Goal: Transaction & Acquisition: Purchase product/service

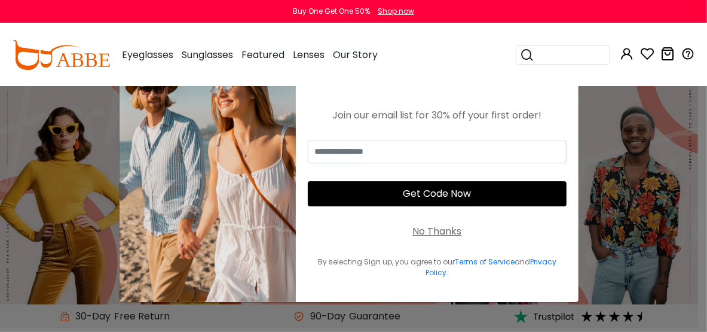
click at [433, 229] on div "No Thanks" at bounding box center [437, 231] width 49 height 14
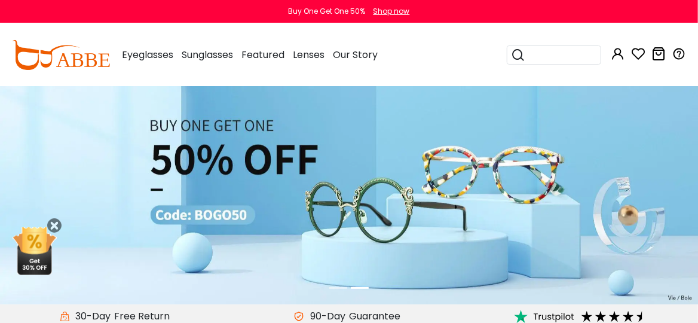
scroll to position [282, 0]
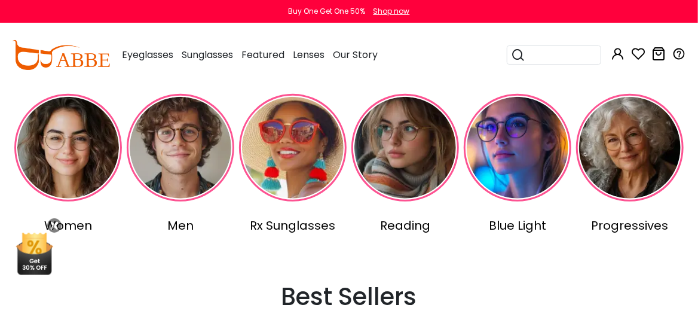
click at [417, 189] on img at bounding box center [405, 148] width 108 height 108
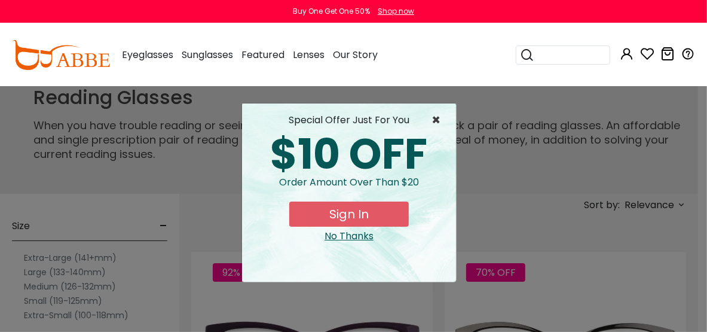
click at [439, 120] on span "×" at bounding box center [438, 120] width 15 height 14
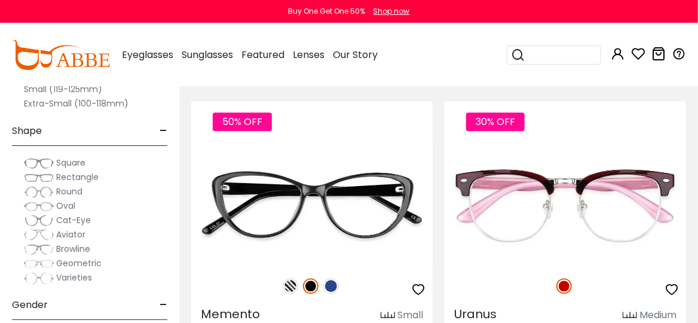
scroll to position [1089, 0]
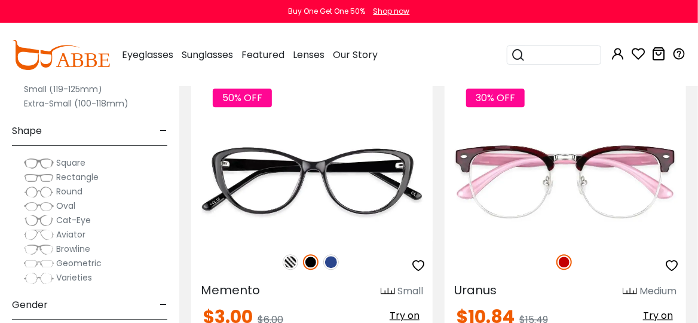
click at [65, 202] on span "Oval" at bounding box center [65, 206] width 19 height 12
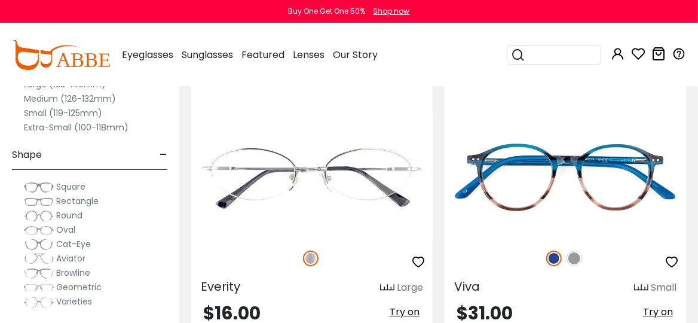
scroll to position [1681, 0]
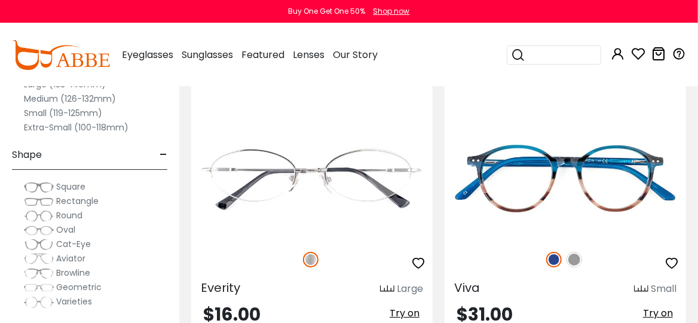
click at [142, 115] on div "Small (119-125mm)" at bounding box center [89, 113] width 155 height 14
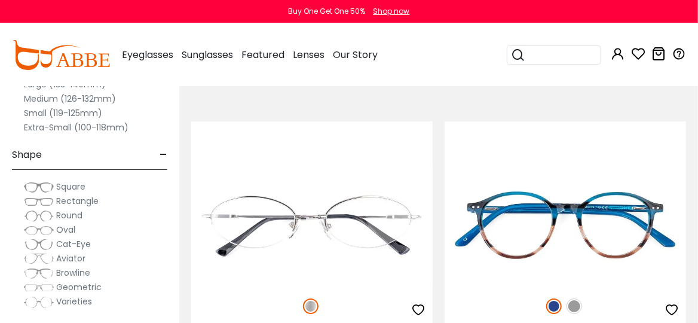
scroll to position [1634, 0]
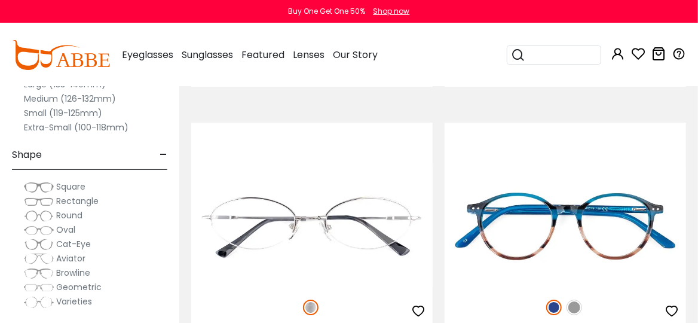
click at [140, 115] on div "Small (119-125mm)" at bounding box center [89, 113] width 155 height 14
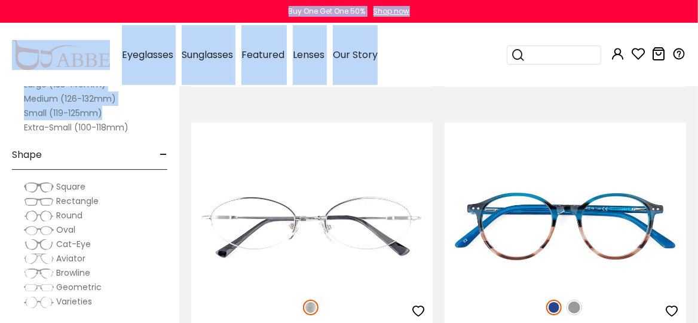
drag, startPoint x: 140, startPoint y: 115, endPoint x: 81, endPoint y: 21, distance: 110.6
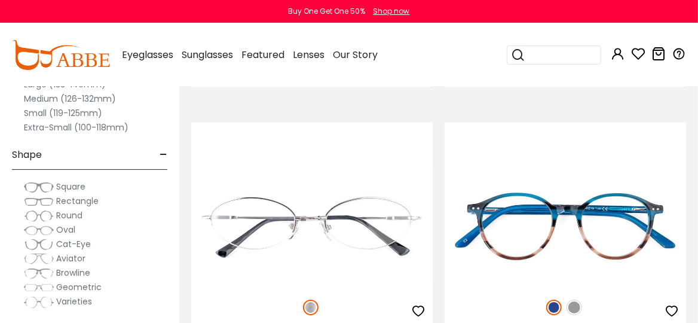
click at [81, 21] on div "Buy One Get One 50% Shop now" at bounding box center [349, 11] width 698 height 23
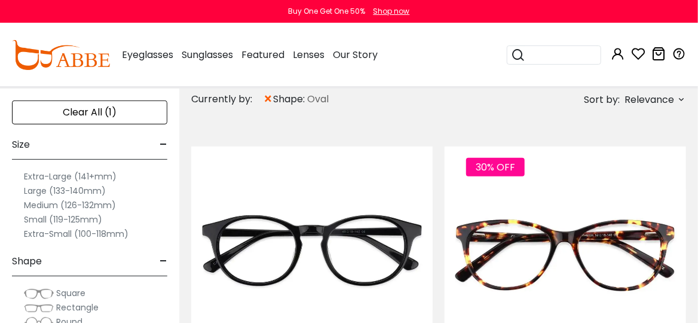
scroll to position [105, 0]
click at [87, 216] on label "Small (119-125mm)" at bounding box center [63, 219] width 78 height 14
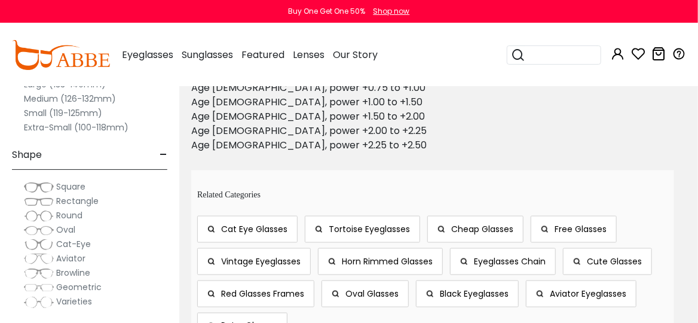
scroll to position [655, 0]
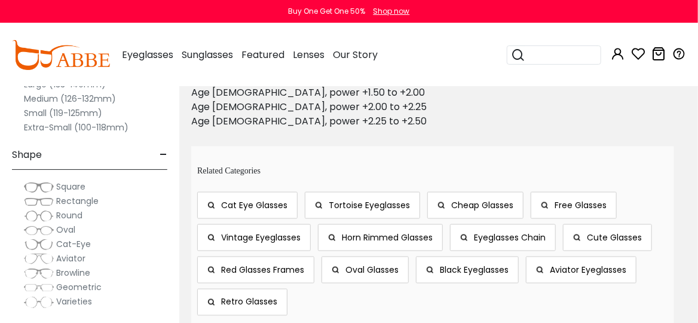
click at [62, 227] on span "Oval" at bounding box center [65, 229] width 19 height 12
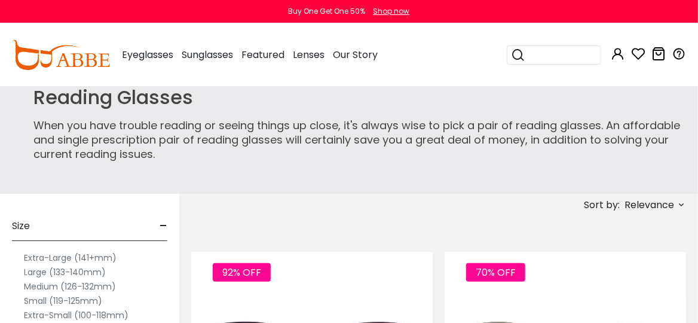
click at [164, 225] on span "-" at bounding box center [164, 226] width 8 height 29
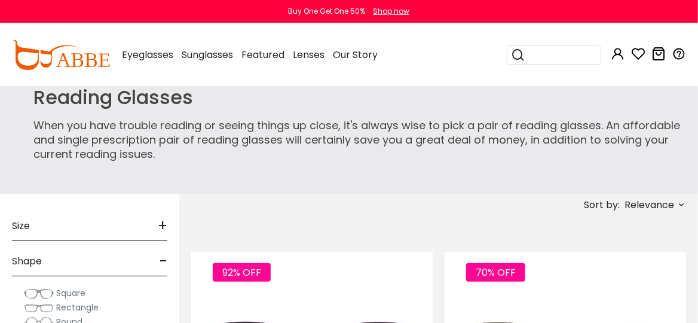
click at [164, 225] on span "+" at bounding box center [163, 226] width 10 height 29
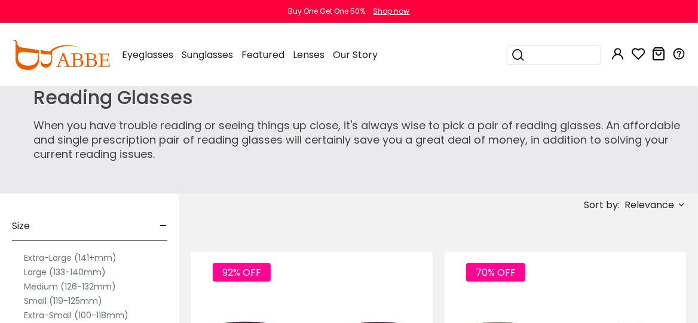
click at [266, 174] on div "Reading Glasses When you have trouble reading or seeing things up close, it's a…" at bounding box center [349, 140] width 698 height 108
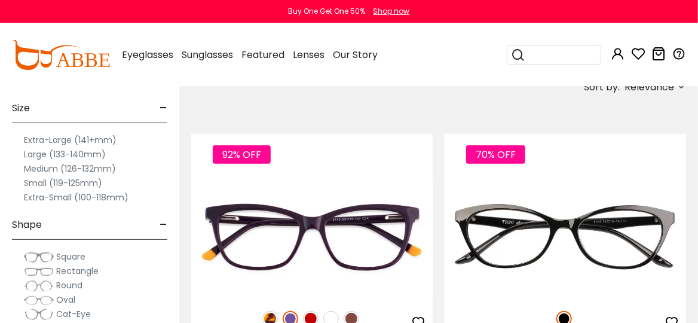
scroll to position [118, 0]
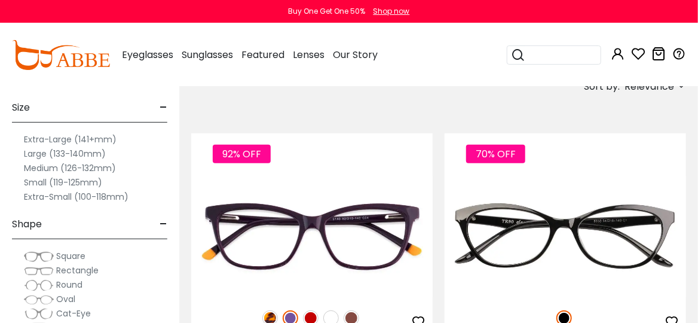
click at [73, 179] on label "Small (119-125mm)" at bounding box center [63, 182] width 78 height 14
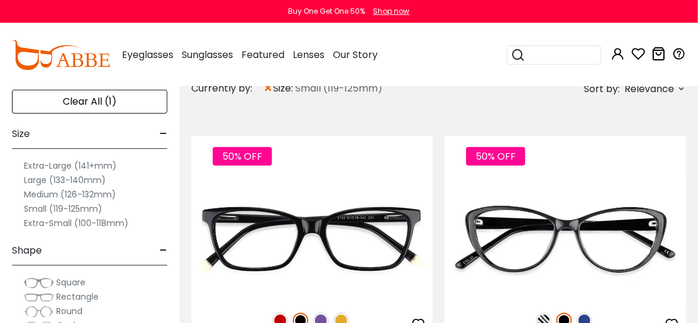
scroll to position [118, 0]
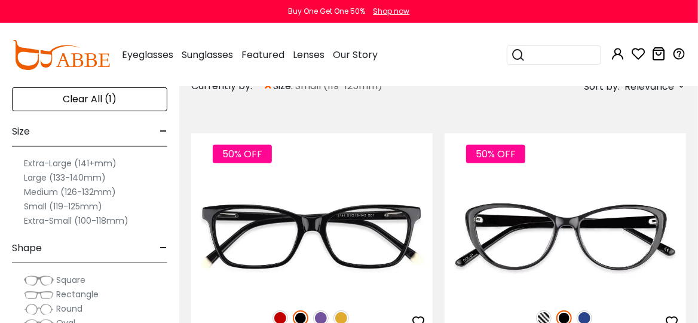
click at [94, 189] on label "Medium (126-132mm)" at bounding box center [70, 192] width 92 height 14
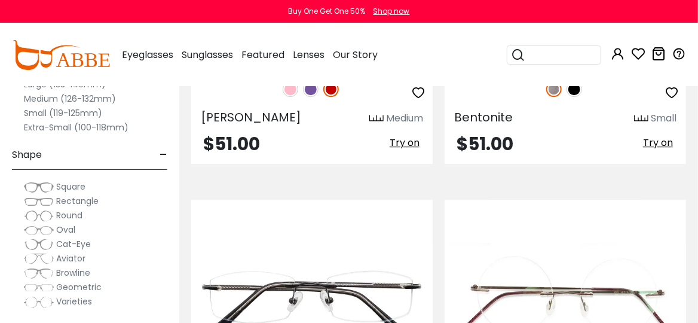
scroll to position [5122, 0]
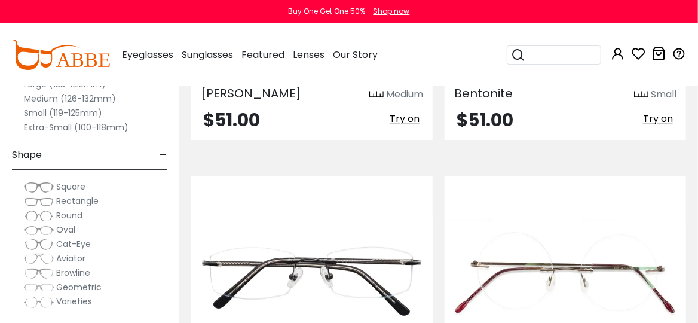
click at [407, 118] on span "Try on" at bounding box center [405, 119] width 30 height 14
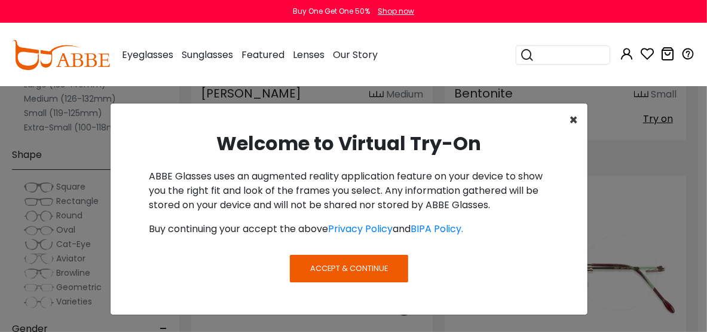
click at [574, 118] on span "×" at bounding box center [573, 120] width 9 height 20
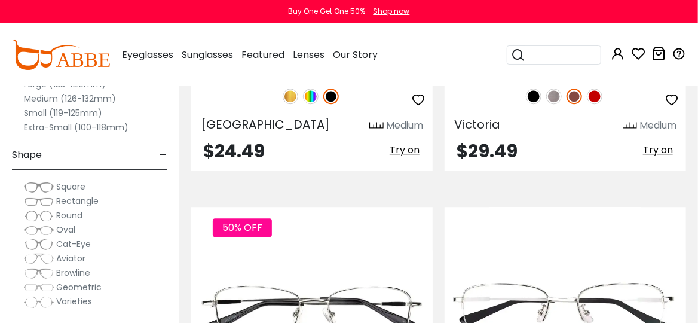
scroll to position [6830, 0]
